Goal: Information Seeking & Learning: Find specific fact

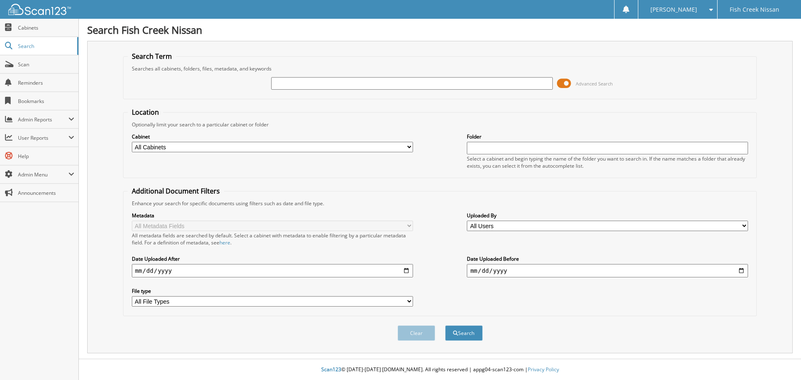
click at [289, 81] on input "text" at bounding box center [411, 83] width 281 height 13
type input "2408465"
click at [445, 325] on button "Search" at bounding box center [464, 332] width 38 height 15
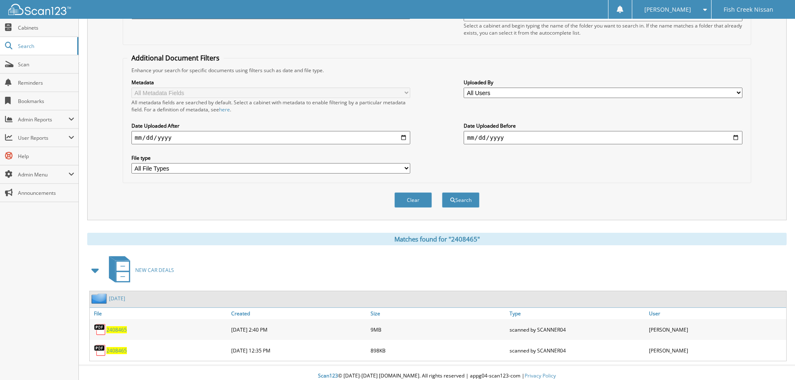
scroll to position [140, 0]
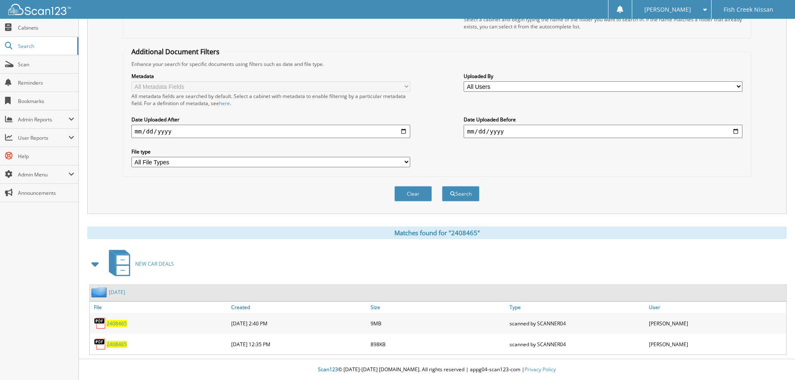
click at [122, 324] on span "2408465" at bounding box center [116, 323] width 20 height 7
